Goal: Register for event/course

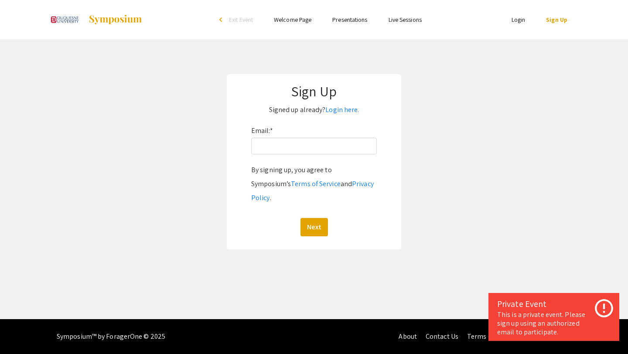
click at [347, 19] on link "Presentations" at bounding box center [349, 20] width 35 height 8
click at [296, 25] on ul "Skip navigation arrow_back_ios Exit Event Welcome Page Presentations Live Sessi…" at bounding box center [314, 19] width 174 height 39
click at [298, 20] on link "Welcome Page" at bounding box center [292, 20] width 37 height 8
